Goal: Information Seeking & Learning: Learn about a topic

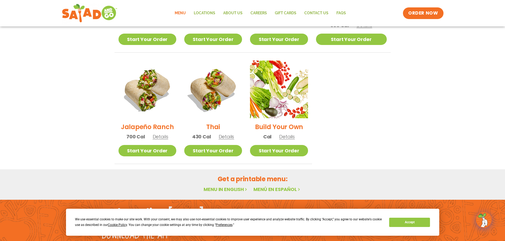
scroll to position [389, 0]
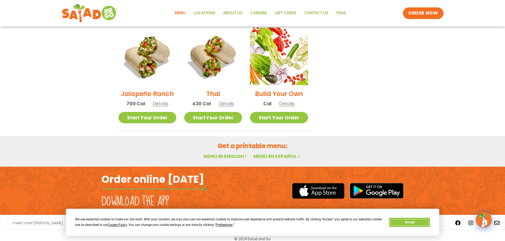
click at [421, 221] on button "Accept" at bounding box center [409, 222] width 41 height 9
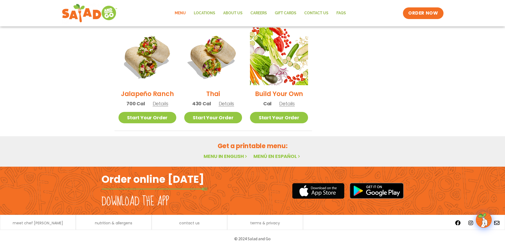
click at [93, 221] on div "nutrition & allergens" at bounding box center [114, 224] width 70 height 6
click at [121, 222] on span "nutrition & allergens" at bounding box center [113, 224] width 37 height 4
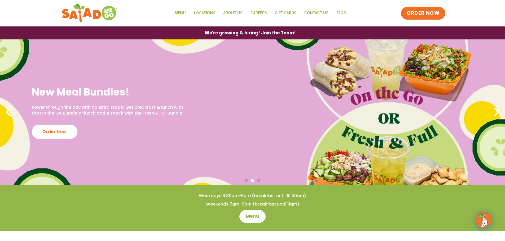
click at [412, 13] on span "ORDER NOW" at bounding box center [423, 13] width 33 height 7
